Goal: Check status: Check status

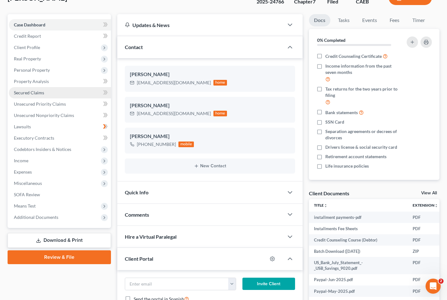
scroll to position [122, 0]
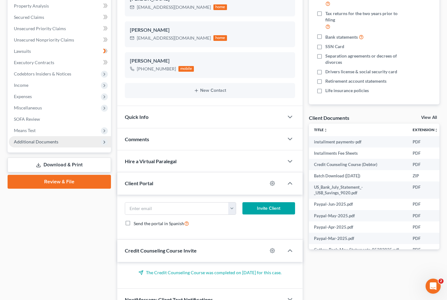
click at [68, 145] on span "Additional Documents" at bounding box center [60, 141] width 102 height 11
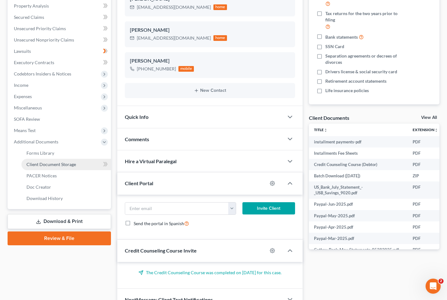
click at [65, 166] on span "Client Document Storage" at bounding box center [50, 164] width 49 height 5
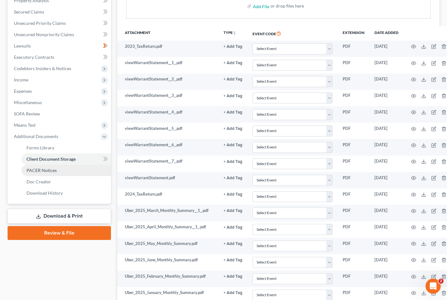
click at [64, 169] on link "PACER Notices" at bounding box center [65, 170] width 89 height 11
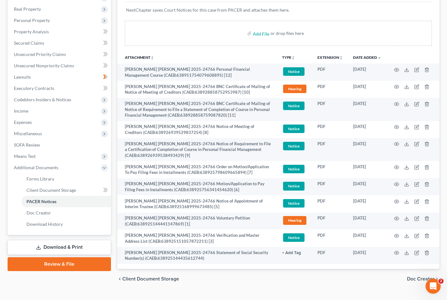
scroll to position [109, 0]
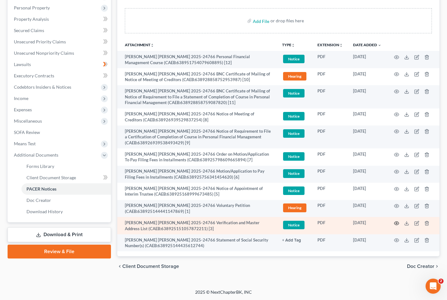
click at [395, 223] on icon "button" at bounding box center [396, 223] width 5 height 5
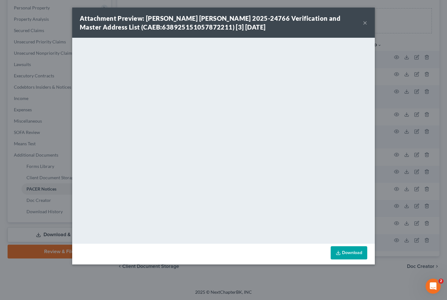
click at [364, 29] on div "Attachment Preview: [PERSON_NAME] [PERSON_NAME] 2025-24766 Verification and Mas…" at bounding box center [223, 23] width 302 height 30
click at [365, 24] on button "×" at bounding box center [364, 23] width 4 height 8
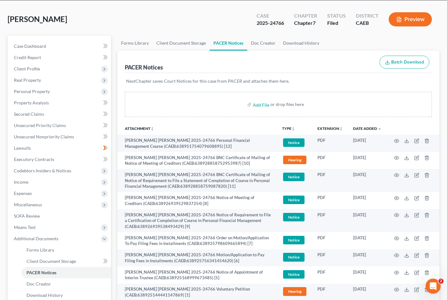
scroll to position [0, 0]
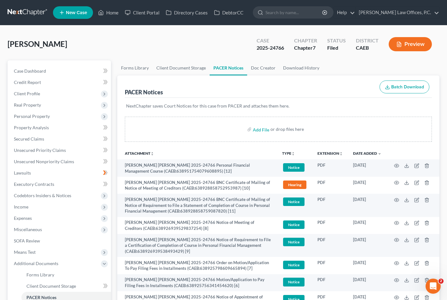
click at [108, 19] on ul "New Case Home Client Portal Directory Cases DebtorCC - No Result - See all resu…" at bounding box center [246, 12] width 386 height 16
click at [112, 14] on link "Home" at bounding box center [108, 12] width 27 height 11
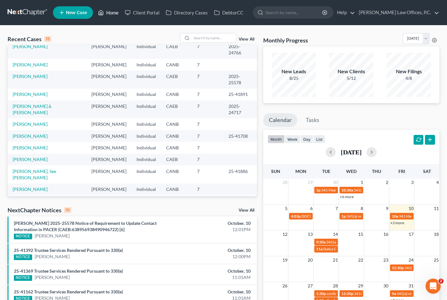
scroll to position [28, 0]
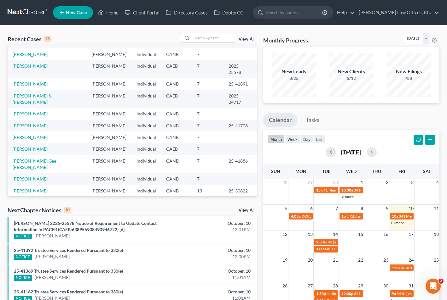
click at [22, 128] on link "[PERSON_NAME]" at bounding box center [30, 125] width 35 height 5
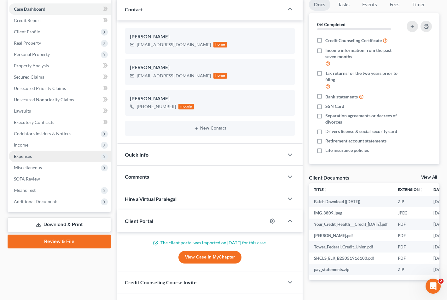
scroll to position [101, 0]
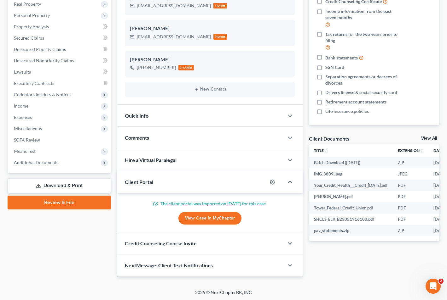
click at [81, 168] on div "Case Dashboard Payments Invoices Payments Payments Credit Report Client Profile…" at bounding box center [59, 66] width 103 height 214
click at [71, 163] on span "Additional Documents" at bounding box center [60, 162] width 102 height 11
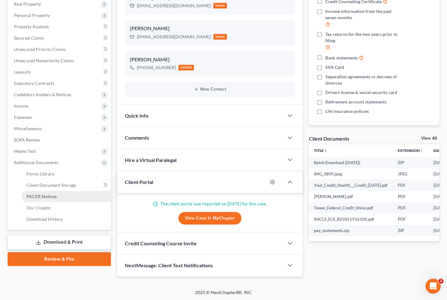
click at [64, 194] on link "PACER Notices" at bounding box center [65, 196] width 89 height 11
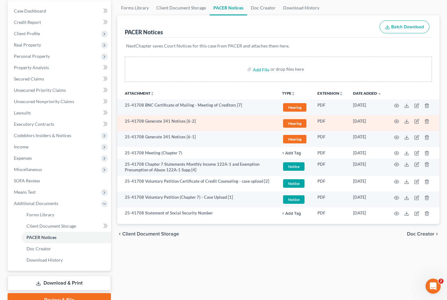
scroll to position [90, 0]
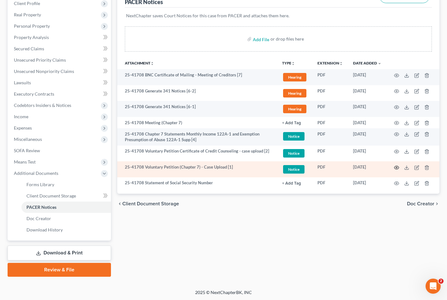
click at [396, 167] on icon "button" at bounding box center [396, 167] width 5 height 5
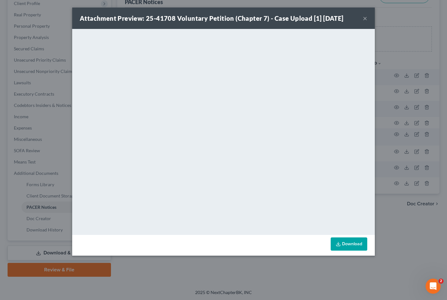
click at [366, 18] on button "×" at bounding box center [364, 18] width 4 height 8
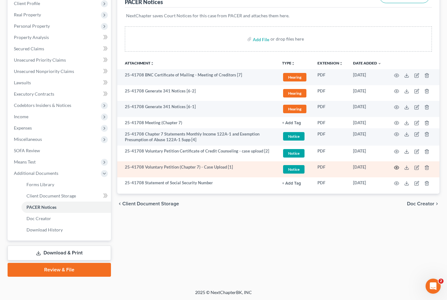
click at [396, 167] on circle "button" at bounding box center [396, 167] width 1 height 1
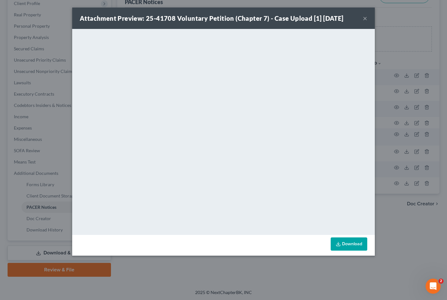
click at [366, 18] on button "×" at bounding box center [364, 18] width 4 height 8
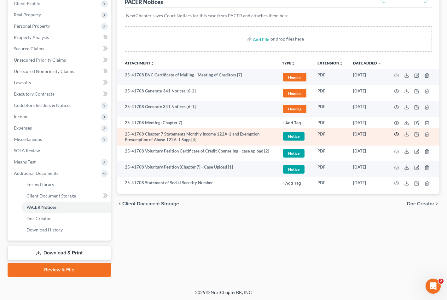
click at [397, 134] on icon "button" at bounding box center [396, 134] width 5 height 5
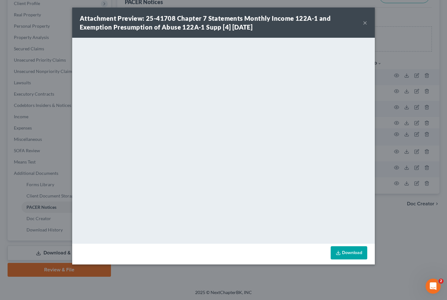
click at [365, 22] on button "×" at bounding box center [364, 23] width 4 height 8
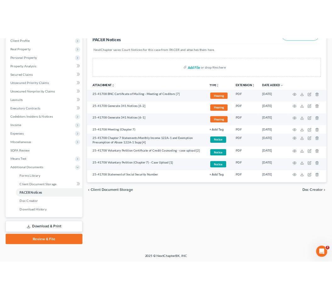
scroll to position [0, 0]
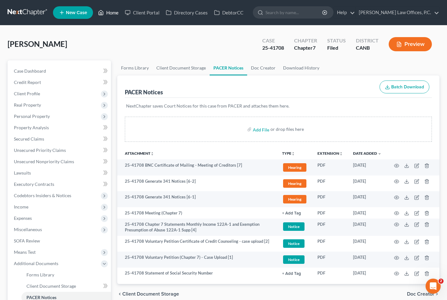
click at [111, 12] on link "Home" at bounding box center [108, 12] width 27 height 11
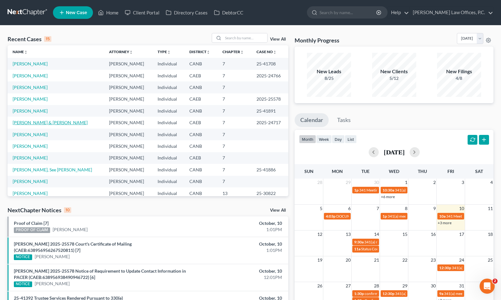
click at [37, 123] on link "[PERSON_NAME] & [PERSON_NAME]" at bounding box center [50, 122] width 75 height 5
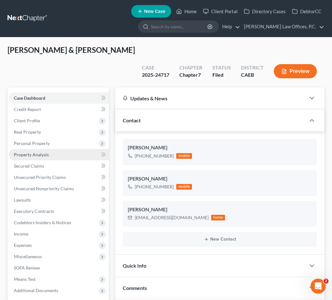
click at [55, 152] on link "Property Analysis" at bounding box center [59, 154] width 100 height 11
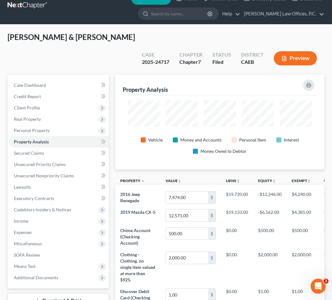
scroll to position [15, 0]
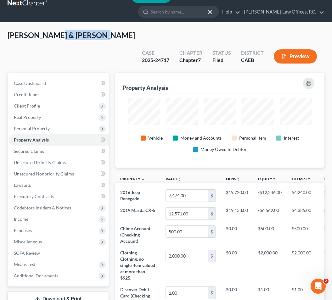
drag, startPoint x: 92, startPoint y: 35, endPoint x: 51, endPoint y: 37, distance: 41.0
click at [51, 37] on span "[PERSON_NAME] & [PERSON_NAME]" at bounding box center [72, 35] width 128 height 9
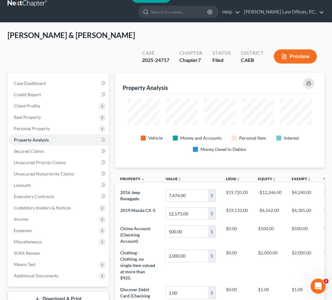
click at [112, 71] on div "[PERSON_NAME] & [PERSON_NAME] Upgraded Case 2025-24717 Chapter Chapter 7 Status…" at bounding box center [166, 51] width 317 height 43
click at [135, 37] on span "[PERSON_NAME] & [PERSON_NAME]" at bounding box center [72, 35] width 128 height 9
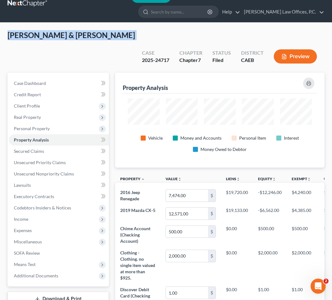
click at [135, 37] on span "[PERSON_NAME] & [PERSON_NAME]" at bounding box center [72, 35] width 128 height 9
click at [110, 35] on span "[PERSON_NAME] & [PERSON_NAME]" at bounding box center [72, 35] width 128 height 9
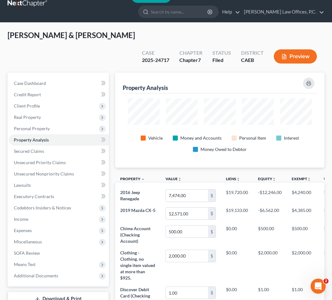
click at [110, 35] on span "[PERSON_NAME] & [PERSON_NAME]" at bounding box center [72, 35] width 128 height 9
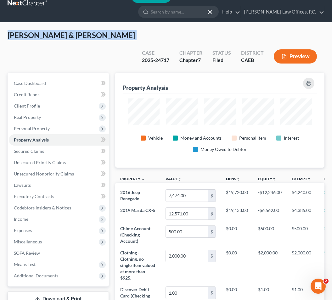
click at [110, 35] on span "[PERSON_NAME] & [PERSON_NAME]" at bounding box center [72, 35] width 128 height 9
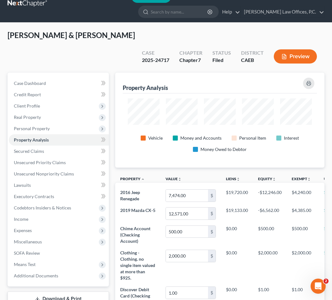
click at [109, 46] on div "[PERSON_NAME] & [PERSON_NAME] Upgraded Case 2025-24717 Chapter Chapter 7 Status…" at bounding box center [166, 51] width 317 height 43
click at [110, 35] on span "[PERSON_NAME] & [PERSON_NAME]" at bounding box center [72, 35] width 128 height 9
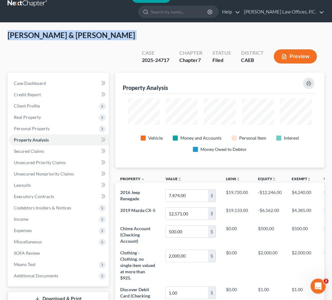
click at [110, 35] on span "[PERSON_NAME] & [PERSON_NAME]" at bounding box center [72, 35] width 128 height 9
click at [107, 60] on div "[PERSON_NAME] & [PERSON_NAME] Upgraded Case 2025-24717 Chapter Chapter 7 Status…" at bounding box center [166, 51] width 317 height 43
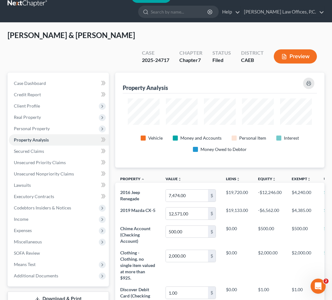
click at [125, 37] on span "[PERSON_NAME] & [PERSON_NAME]" at bounding box center [72, 35] width 128 height 9
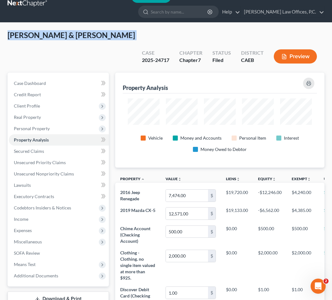
click at [125, 37] on span "[PERSON_NAME] & [PERSON_NAME]" at bounding box center [72, 35] width 128 height 9
click at [122, 37] on span "[PERSON_NAME] & [PERSON_NAME]" at bounding box center [72, 35] width 128 height 9
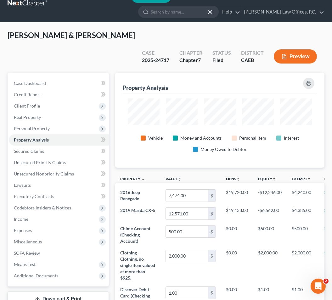
click at [122, 37] on span "[PERSON_NAME] & [PERSON_NAME]" at bounding box center [72, 35] width 128 height 9
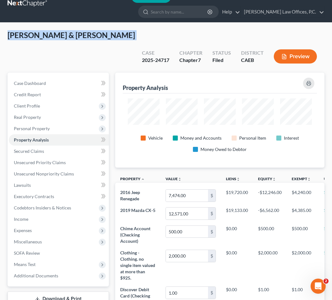
click at [122, 37] on span "[PERSON_NAME] & [PERSON_NAME]" at bounding box center [72, 35] width 128 height 9
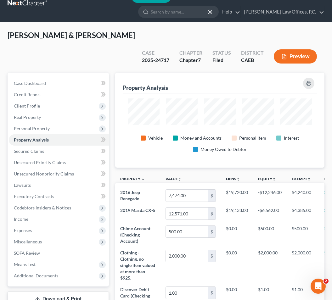
click at [122, 37] on span "[PERSON_NAME] & [PERSON_NAME]" at bounding box center [72, 35] width 128 height 9
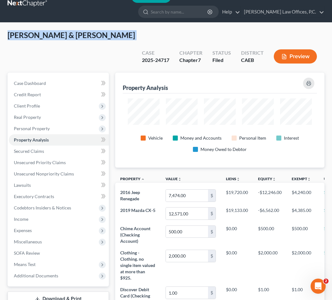
click at [122, 37] on span "[PERSON_NAME] & [PERSON_NAME]" at bounding box center [72, 35] width 128 height 9
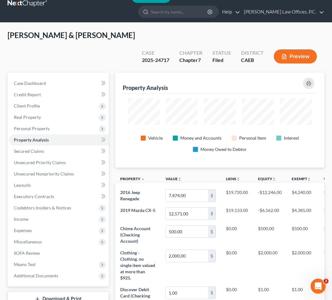
click at [115, 42] on div "[PERSON_NAME] & [PERSON_NAME] Upgraded Case 2025-24717 Chapter Chapter 7 Status…" at bounding box center [166, 51] width 317 height 43
click at [119, 34] on span "[PERSON_NAME] & [PERSON_NAME]" at bounding box center [72, 35] width 128 height 9
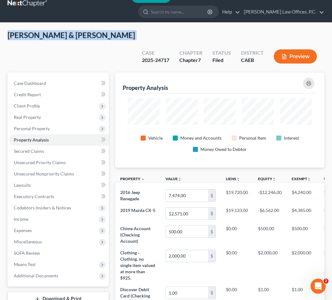
click at [119, 34] on span "[PERSON_NAME] & [PERSON_NAME]" at bounding box center [72, 35] width 128 height 9
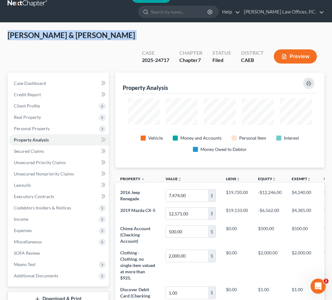
click at [119, 34] on span "[PERSON_NAME] & [PERSON_NAME]" at bounding box center [72, 35] width 128 height 9
click at [110, 34] on span "[PERSON_NAME] & [PERSON_NAME]" at bounding box center [72, 35] width 128 height 9
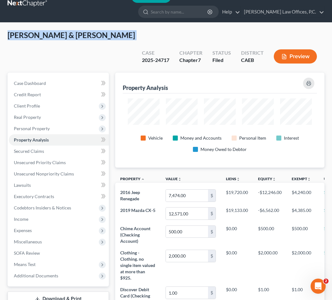
click at [110, 34] on span "[PERSON_NAME] & [PERSON_NAME]" at bounding box center [72, 35] width 128 height 9
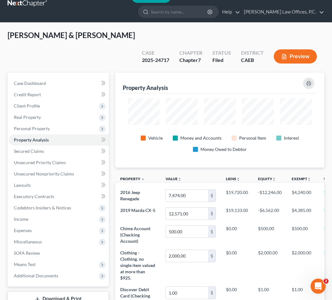
click at [99, 36] on span "[PERSON_NAME] & [PERSON_NAME]" at bounding box center [72, 35] width 128 height 9
click at [106, 52] on div "[PERSON_NAME] & [PERSON_NAME] Upgraded Case 2025-24717 Chapter Chapter 7 Status…" at bounding box center [166, 51] width 317 height 43
click at [163, 59] on div "2025-24717" at bounding box center [155, 60] width 27 height 7
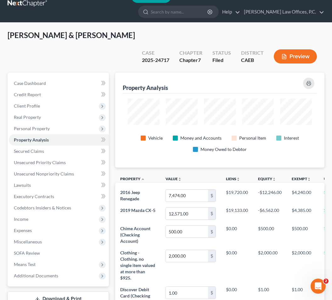
click at [135, 37] on span "[PERSON_NAME] & [PERSON_NAME]" at bounding box center [72, 35] width 128 height 9
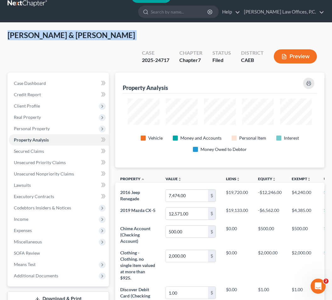
click at [135, 37] on span "[PERSON_NAME] & [PERSON_NAME]" at bounding box center [72, 35] width 128 height 9
click at [50, 176] on span "Unsecured Nonpriority Claims" at bounding box center [44, 173] width 60 height 5
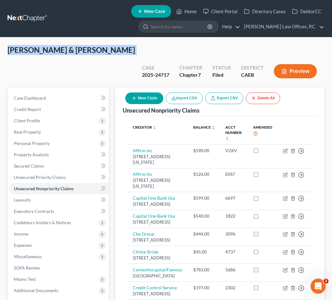
click at [101, 64] on div "[PERSON_NAME] & [PERSON_NAME] Upgraded Case 2025-24717 Chapter Chapter 7 Status…" at bounding box center [166, 66] width 317 height 43
click at [93, 49] on span "[PERSON_NAME] & [PERSON_NAME]" at bounding box center [72, 49] width 128 height 9
click at [92, 59] on div "[PERSON_NAME] & [PERSON_NAME] Upgraded Case 2025-24717 Chapter Chapter 7 Status…" at bounding box center [166, 66] width 317 height 43
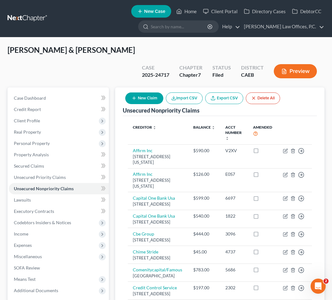
click at [127, 51] on span "[PERSON_NAME] & [PERSON_NAME]" at bounding box center [72, 49] width 128 height 9
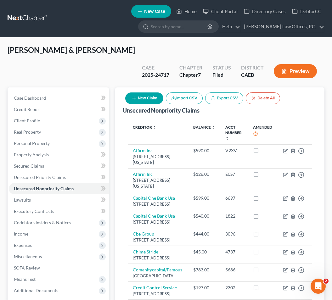
click at [127, 51] on span "[PERSON_NAME] & [PERSON_NAME]" at bounding box center [72, 49] width 128 height 9
click at [101, 58] on div "[PERSON_NAME] & [PERSON_NAME] Upgraded Case 2025-24717 Chapter Chapter 7 Status…" at bounding box center [166, 66] width 317 height 43
click at [102, 50] on span "[PERSON_NAME] & [PERSON_NAME]" at bounding box center [72, 49] width 128 height 9
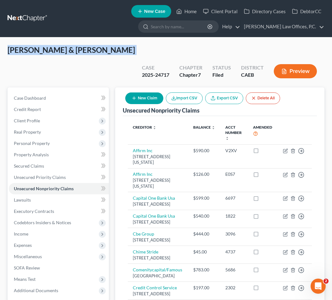
click at [102, 50] on span "[PERSON_NAME] & [PERSON_NAME]" at bounding box center [72, 49] width 128 height 9
click at [98, 58] on div "[PERSON_NAME] & [PERSON_NAME] Upgraded Case 2025-24717 Chapter Chapter 7 Status…" at bounding box center [166, 66] width 317 height 43
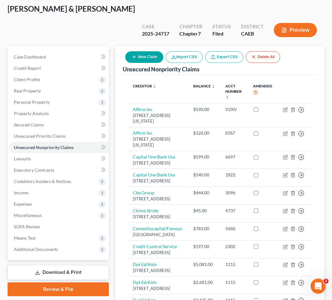
scroll to position [38, 0]
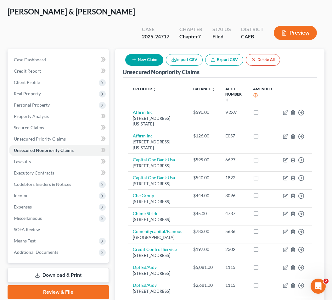
click at [89, 12] on span "[PERSON_NAME] & [PERSON_NAME]" at bounding box center [72, 11] width 128 height 9
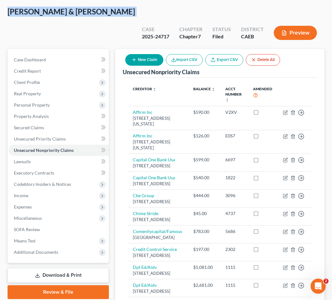
click at [89, 12] on span "[PERSON_NAME] & [PERSON_NAME]" at bounding box center [72, 11] width 128 height 9
click at [89, 26] on div "[PERSON_NAME] & [PERSON_NAME] Upgraded Case 2025-24717 Chapter Chapter 7 Status…" at bounding box center [166, 28] width 317 height 43
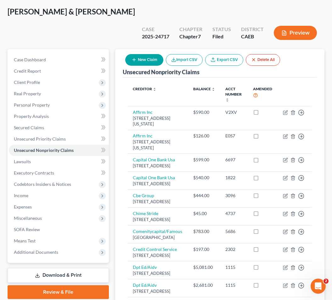
click at [156, 37] on div "2025-24717" at bounding box center [155, 36] width 27 height 7
click at [135, 11] on span "[PERSON_NAME] & [PERSON_NAME]" at bounding box center [72, 11] width 128 height 9
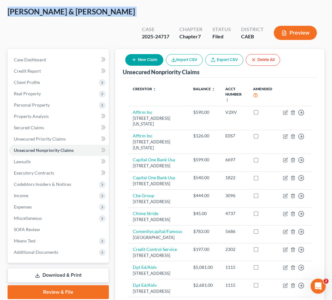
click at [135, 11] on span "[PERSON_NAME] & [PERSON_NAME]" at bounding box center [72, 11] width 128 height 9
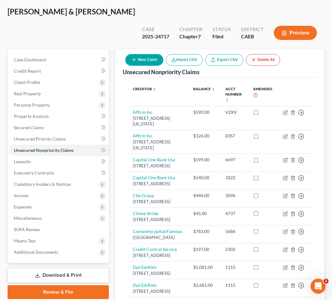
click at [145, 22] on div "Case 2025-24717 Chapter Chapter 7 Status Filed District CAEB Preview" at bounding box center [229, 33] width 190 height 22
click at [65, 214] on span "Miscellaneous" at bounding box center [59, 218] width 100 height 11
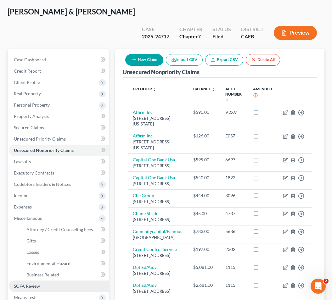
click at [54, 288] on link "SOFA Review" at bounding box center [59, 286] width 100 height 11
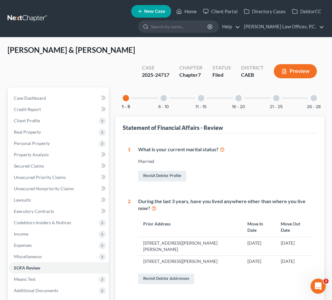
click at [199, 99] on div at bounding box center [201, 98] width 6 height 6
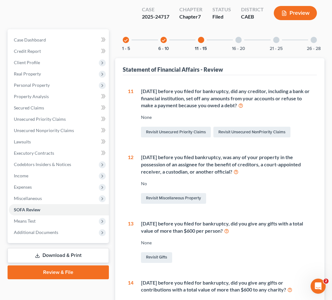
scroll to position [35, 0]
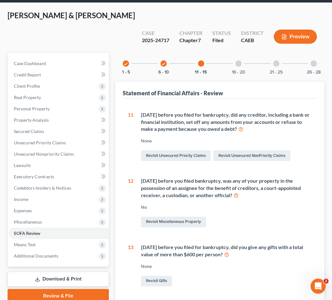
click at [241, 66] on div "16 - 20" at bounding box center [238, 63] width 21 height 21
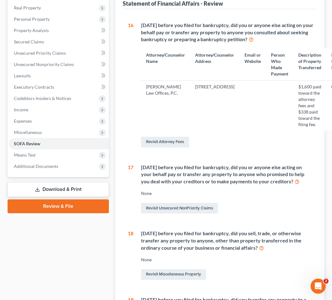
scroll to position [118, 0]
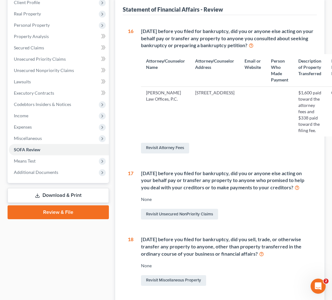
click at [222, 60] on th "Attorney/Counselor Address" at bounding box center [214, 70] width 49 height 32
click at [257, 62] on th "Email or Website" at bounding box center [253, 70] width 26 height 32
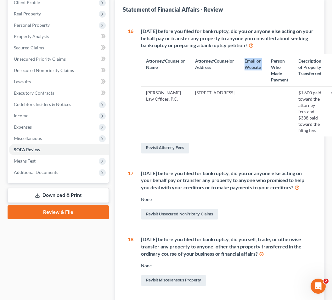
click at [257, 62] on th "Email or Website" at bounding box center [253, 70] width 26 height 32
click at [306, 65] on th "Description of Property Transferred" at bounding box center [309, 70] width 33 height 32
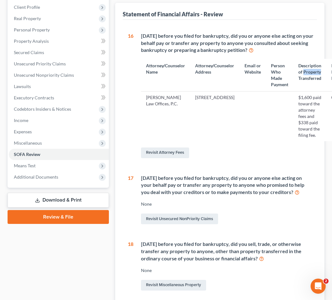
scroll to position [112, 0]
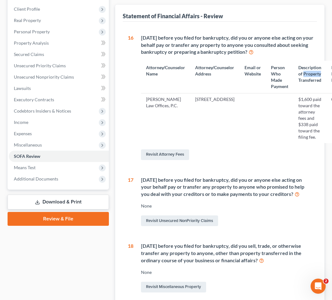
drag, startPoint x: 146, startPoint y: 70, endPoint x: 227, endPoint y: 115, distance: 92.8
click at [227, 115] on table "Attorney/Counselor Name Attorney/Counselor Address Email or Website Person Who …" at bounding box center [262, 102] width 242 height 82
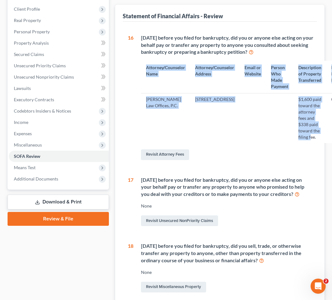
drag, startPoint x: 312, startPoint y: 139, endPoint x: 168, endPoint y: 62, distance: 163.4
click at [168, 62] on table "Attorney/Counselor Name Attorney/Counselor Address Email or Website Person Who …" at bounding box center [262, 102] width 242 height 82
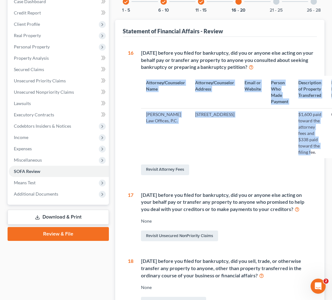
scroll to position [92, 0]
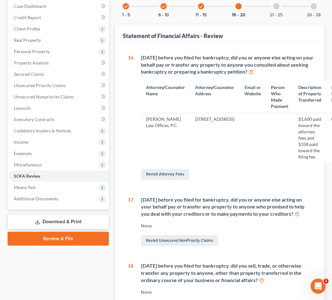
click at [168, 62] on div "[DATE] before you filed for bankruptcy, did you or anyone else acting on your b…" at bounding box center [229, 65] width 177 height 22
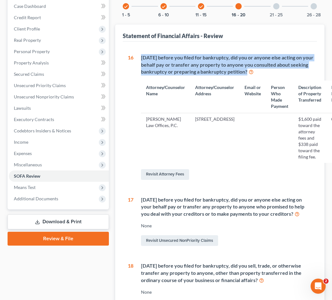
click at [168, 62] on div "[DATE] before you filed for bankruptcy, did you or anyone else acting on your b…" at bounding box center [229, 65] width 177 height 22
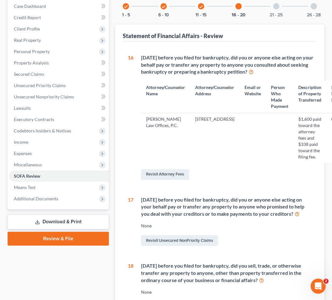
click at [167, 87] on th "Attorney/Counselor Name" at bounding box center [165, 97] width 49 height 32
click at [203, 89] on th "Attorney/Counselor Address" at bounding box center [214, 97] width 49 height 32
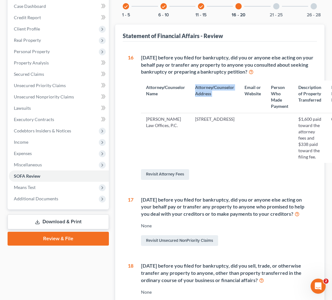
click at [203, 89] on th "Attorney/Counselor Address" at bounding box center [214, 97] width 49 height 32
click at [207, 122] on td "[STREET_ADDRESS]" at bounding box center [214, 138] width 49 height 50
click at [175, 117] on td "[PERSON_NAME] Law Offices, P.C." at bounding box center [165, 138] width 49 height 50
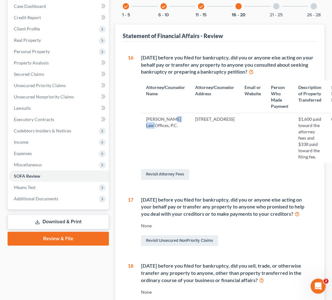
click at [175, 117] on td "[PERSON_NAME] Law Offices, P.C." at bounding box center [165, 138] width 49 height 50
click at [310, 127] on td "$1,600 paid toward the attorney fees and $338 paid toward the filing fee." at bounding box center [309, 138] width 33 height 50
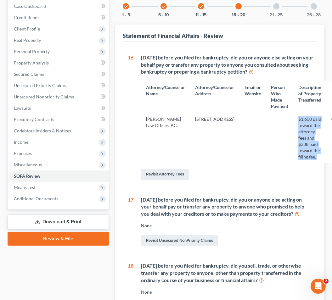
drag, startPoint x: 232, startPoint y: 133, endPoint x: 152, endPoint y: 75, distance: 99.1
click at [152, 75] on div "[DATE] before you filed for bankruptcy, did you or anyone else acting on your b…" at bounding box center [226, 117] width 184 height 127
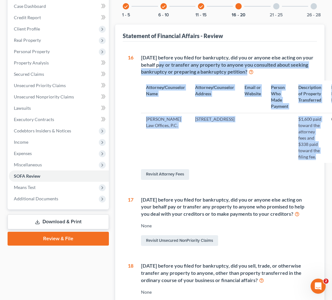
drag, startPoint x: 155, startPoint y: 61, endPoint x: 317, endPoint y: 157, distance: 188.5
click at [317, 157] on div "[DATE] before you filed for bankruptcy, did you or anyone else acting on your b…" at bounding box center [226, 117] width 184 height 127
click at [317, 157] on td "$1,600 paid toward the attorney fees and $338 paid toward the filing fee." at bounding box center [309, 138] width 33 height 50
drag, startPoint x: 317, startPoint y: 157, endPoint x: 157, endPoint y: 64, distance: 184.7
click at [157, 64] on div "[DATE] before you filed for bankruptcy, did you or anyone else acting on your b…" at bounding box center [226, 117] width 184 height 127
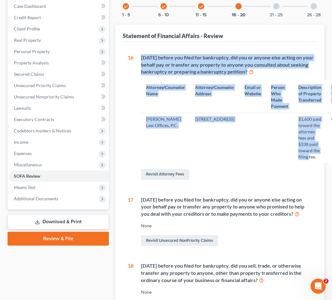
drag, startPoint x: 142, startPoint y: 56, endPoint x: 310, endPoint y: 156, distance: 195.4
click at [310, 156] on div "[DATE] before you filed for bankruptcy, did you or anyone else acting on your b…" at bounding box center [226, 117] width 184 height 127
drag, startPoint x: 316, startPoint y: 157, endPoint x: 141, endPoint y: 56, distance: 201.9
click at [141, 56] on div "[DATE] before you filed for bankruptcy, did you or anyone else acting on your b…" at bounding box center [226, 117] width 184 height 127
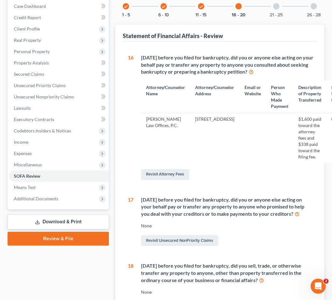
click at [143, 56] on div "[DATE] before you filed for bankruptcy, did you or anyone else acting on your b…" at bounding box center [229, 65] width 177 height 22
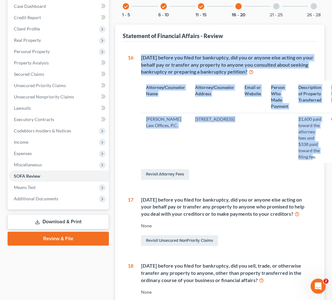
drag, startPoint x: 143, startPoint y: 56, endPoint x: 315, endPoint y: 156, distance: 199.1
click at [315, 156] on div "[DATE] before you filed for bankruptcy, did you or anyone else acting on your b…" at bounding box center [226, 117] width 184 height 127
click at [315, 156] on td "$1,600 paid toward the attorney fees and $338 paid toward the filing fee." at bounding box center [309, 138] width 33 height 50
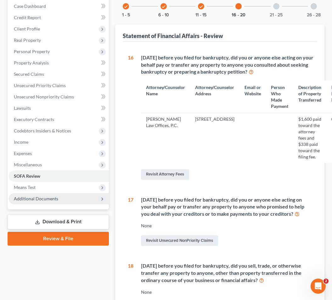
click at [65, 198] on span "Additional Documents" at bounding box center [59, 198] width 100 height 11
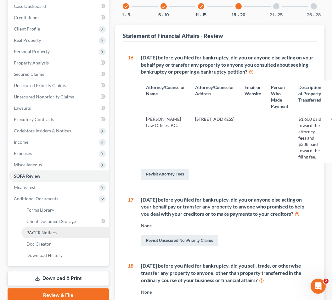
click at [65, 234] on link "PACER Notices" at bounding box center [65, 232] width 88 height 11
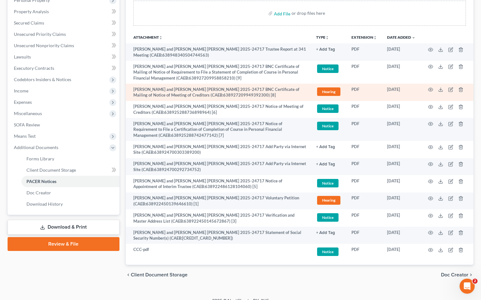
scroll to position [117, 0]
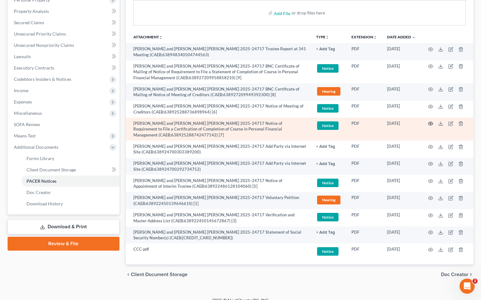
click at [431, 122] on icon "button" at bounding box center [430, 123] width 5 height 5
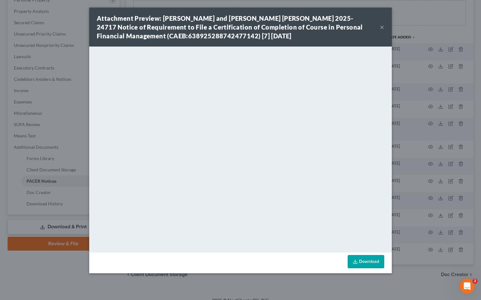
click at [383, 26] on button "×" at bounding box center [381, 27] width 4 height 8
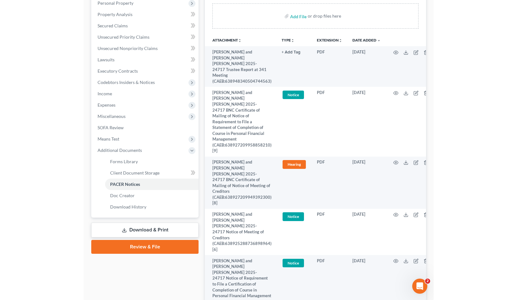
scroll to position [0, 0]
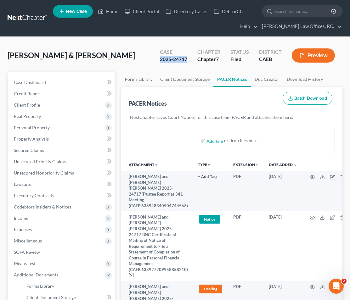
drag, startPoint x: 191, startPoint y: 74, endPoint x: 161, endPoint y: 75, distance: 29.9
click at [161, 65] on div "Case 2025-24717" at bounding box center [173, 56] width 37 height 19
copy div "2025-24717"
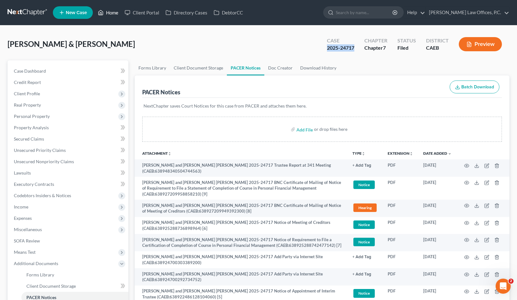
click at [108, 11] on link "Home" at bounding box center [108, 12] width 27 height 11
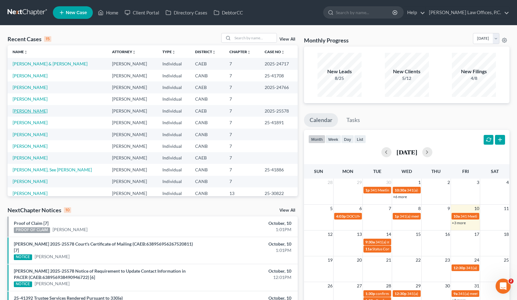
click at [31, 110] on link "[PERSON_NAME]" at bounding box center [30, 110] width 35 height 5
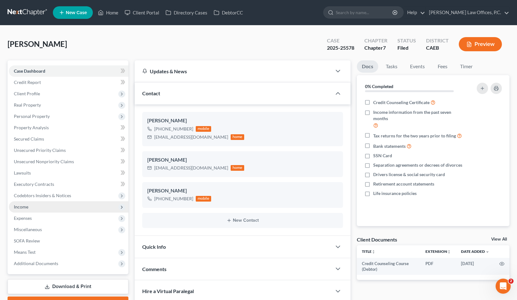
click at [104, 206] on span "Income" at bounding box center [69, 207] width 120 height 11
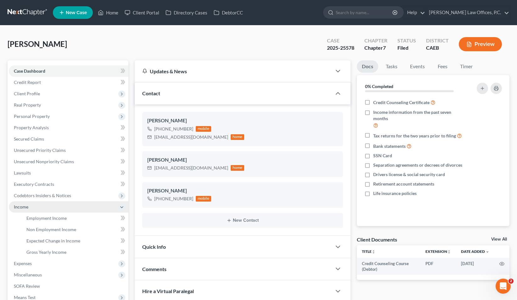
click at [104, 205] on span "Income" at bounding box center [69, 207] width 120 height 11
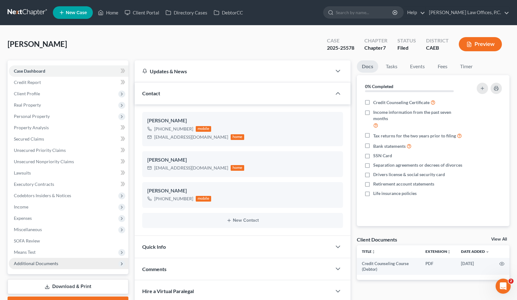
click at [61, 266] on span "Additional Documents" at bounding box center [69, 263] width 120 height 11
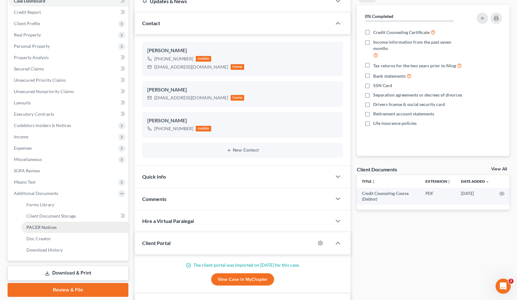
click at [73, 225] on link "PACER Notices" at bounding box center [74, 227] width 107 height 11
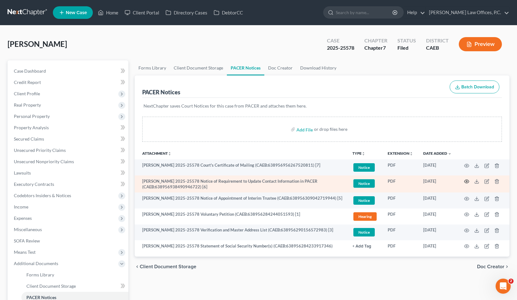
click at [446, 179] on icon "button" at bounding box center [466, 181] width 5 height 5
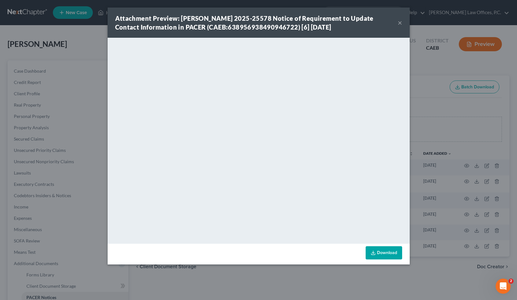
click at [401, 25] on button "×" at bounding box center [400, 23] width 4 height 8
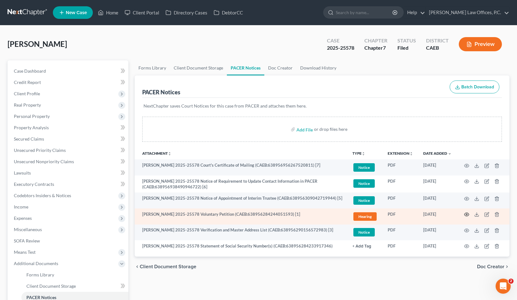
click at [446, 215] on circle "button" at bounding box center [466, 214] width 1 height 1
